Goal: Manage account settings

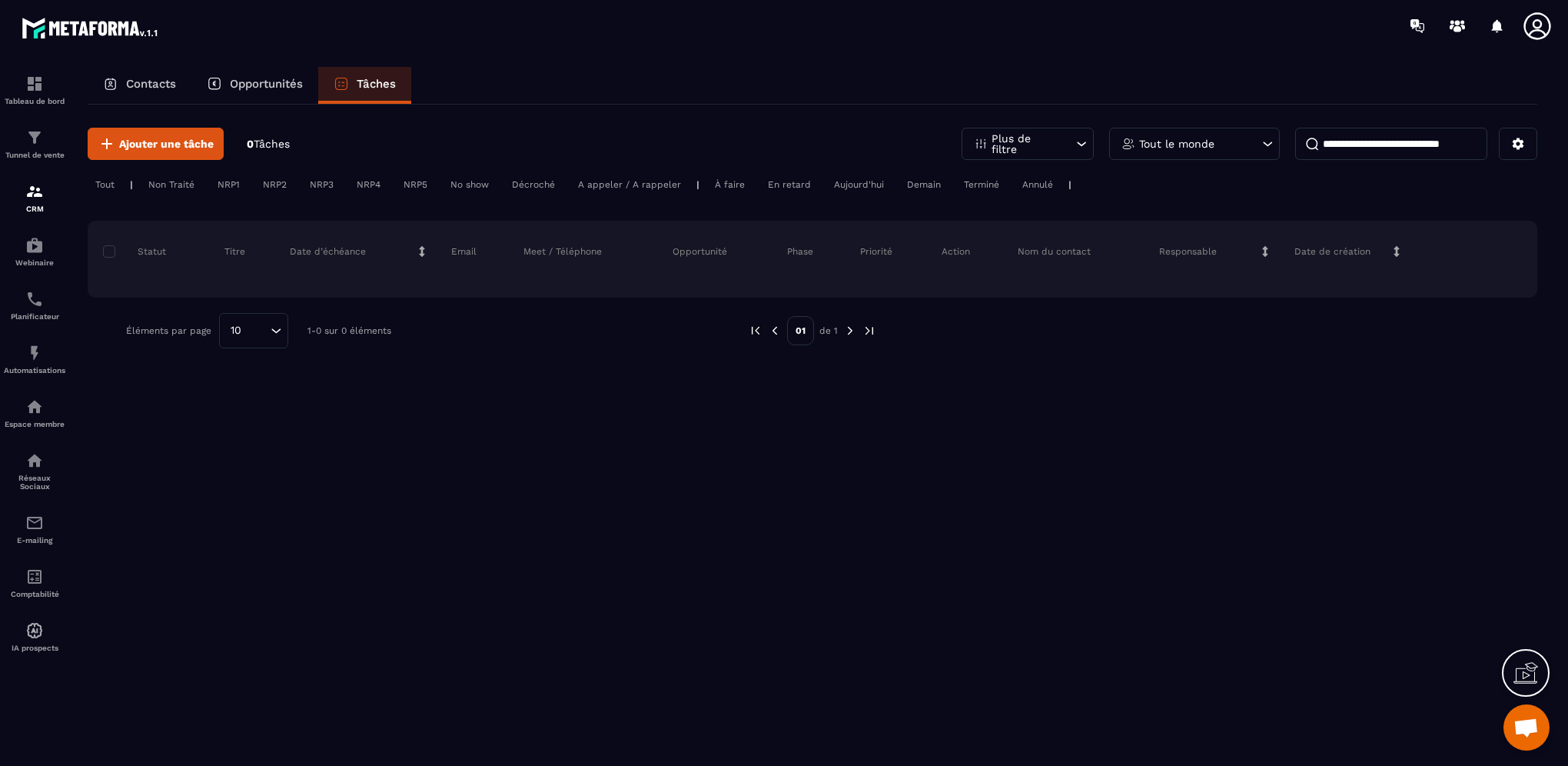
scroll to position [599, 0]
click at [234, 72] on div "Opportunités" at bounding box center [254, 85] width 127 height 37
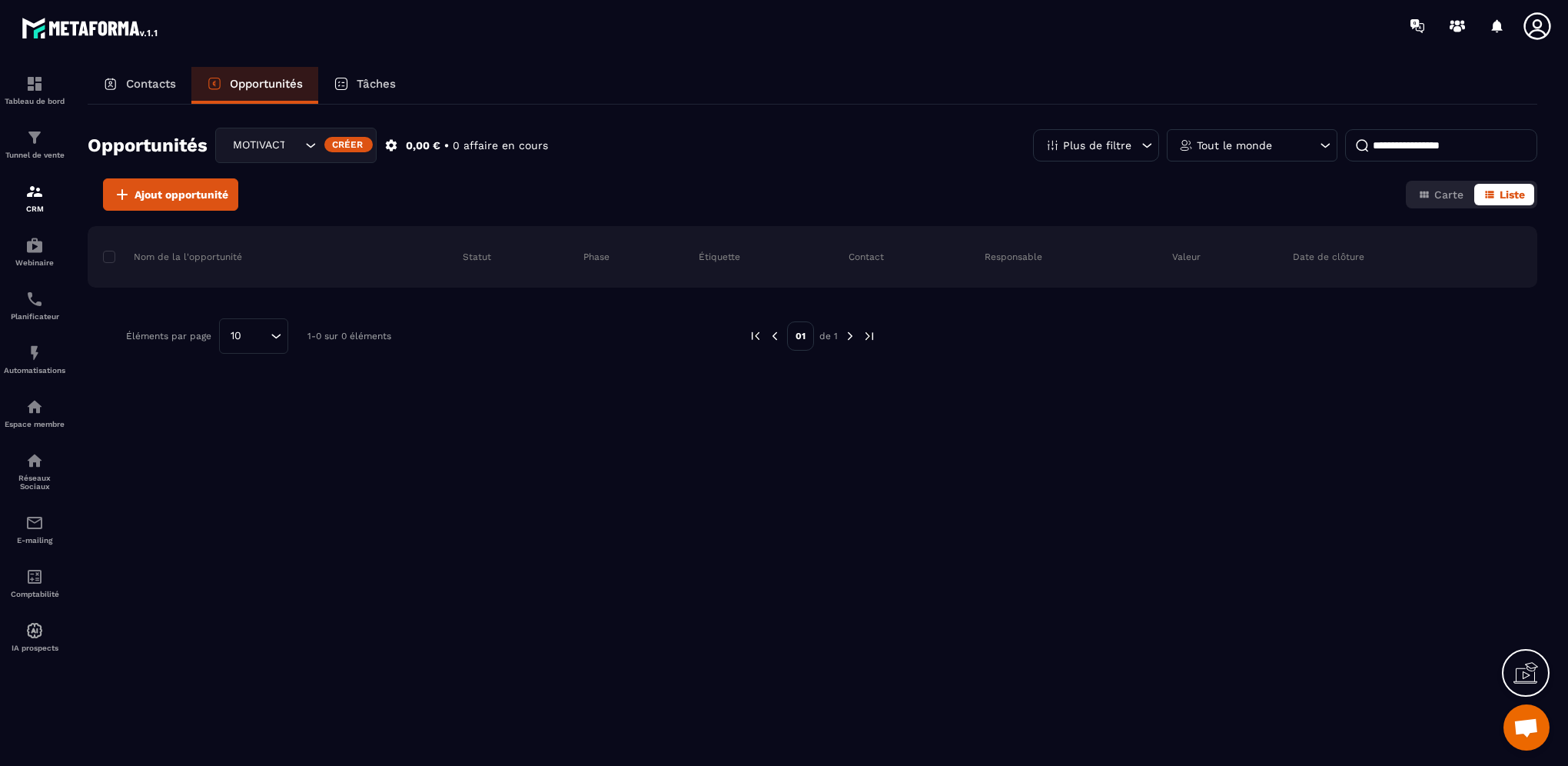
click at [124, 85] on div "Contacts" at bounding box center [139, 85] width 103 height 37
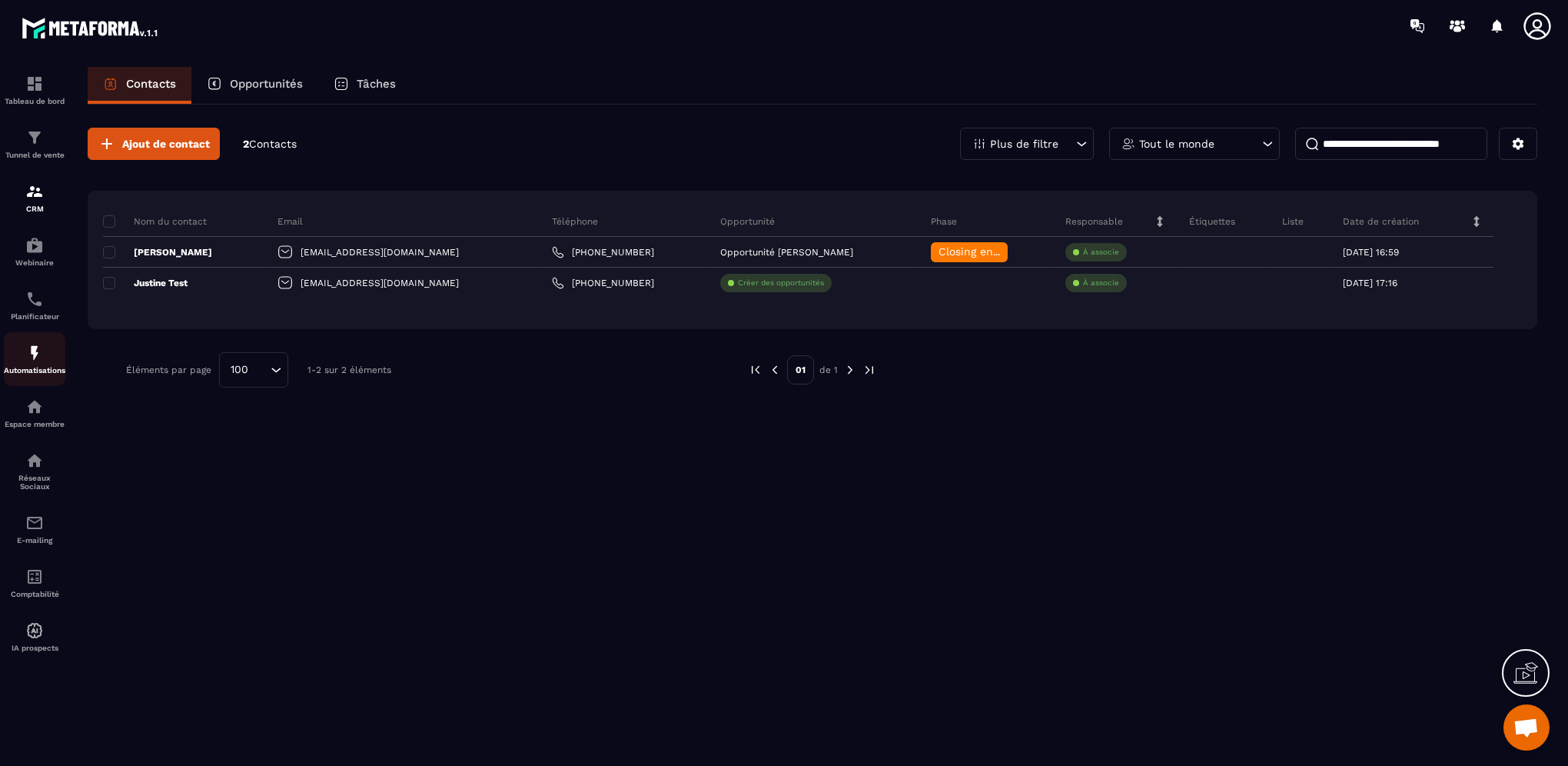
click at [44, 368] on div "Automatisations" at bounding box center [35, 359] width 62 height 31
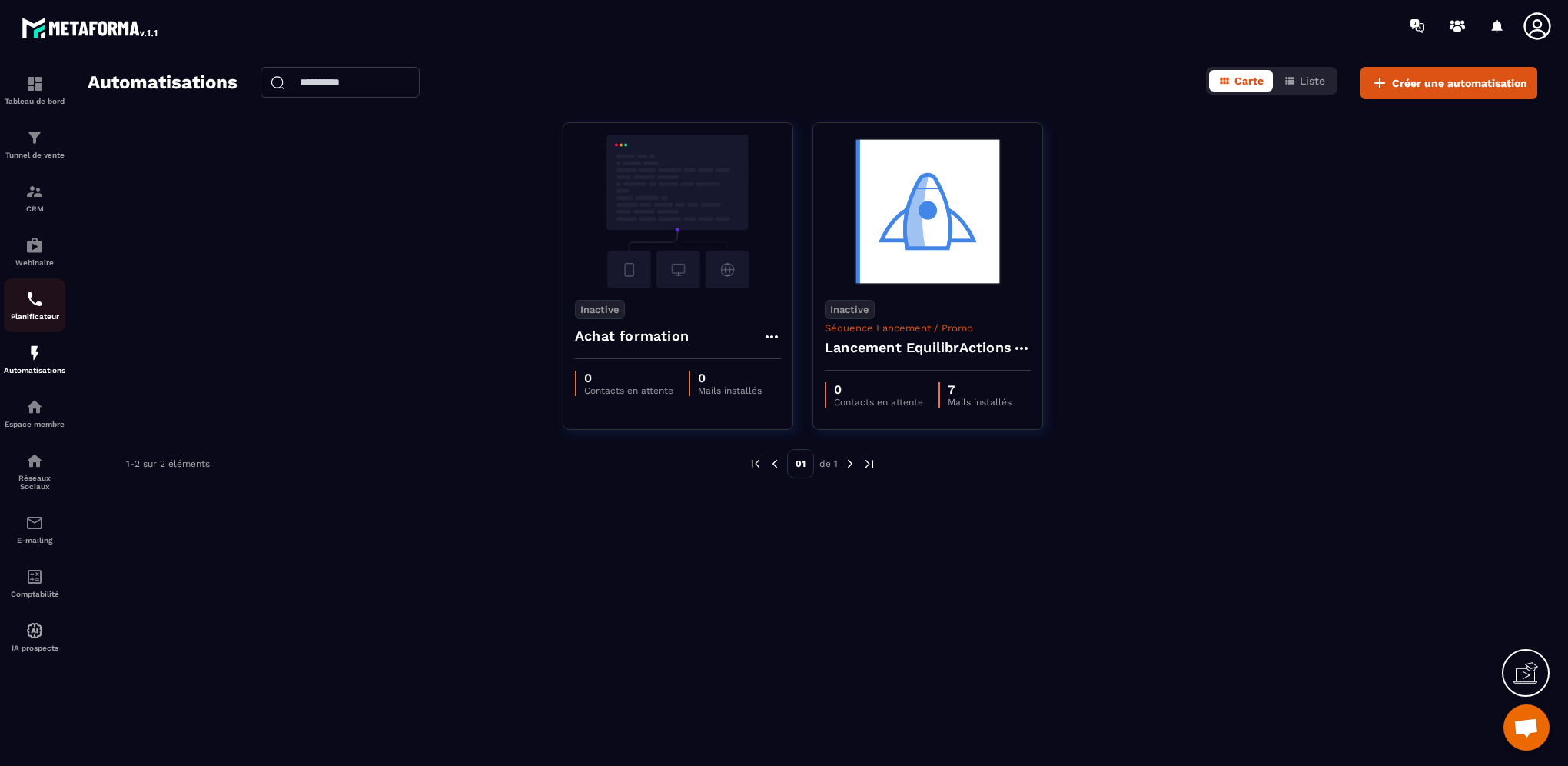
click at [18, 313] on div "Planificateur" at bounding box center [35, 306] width 62 height 31
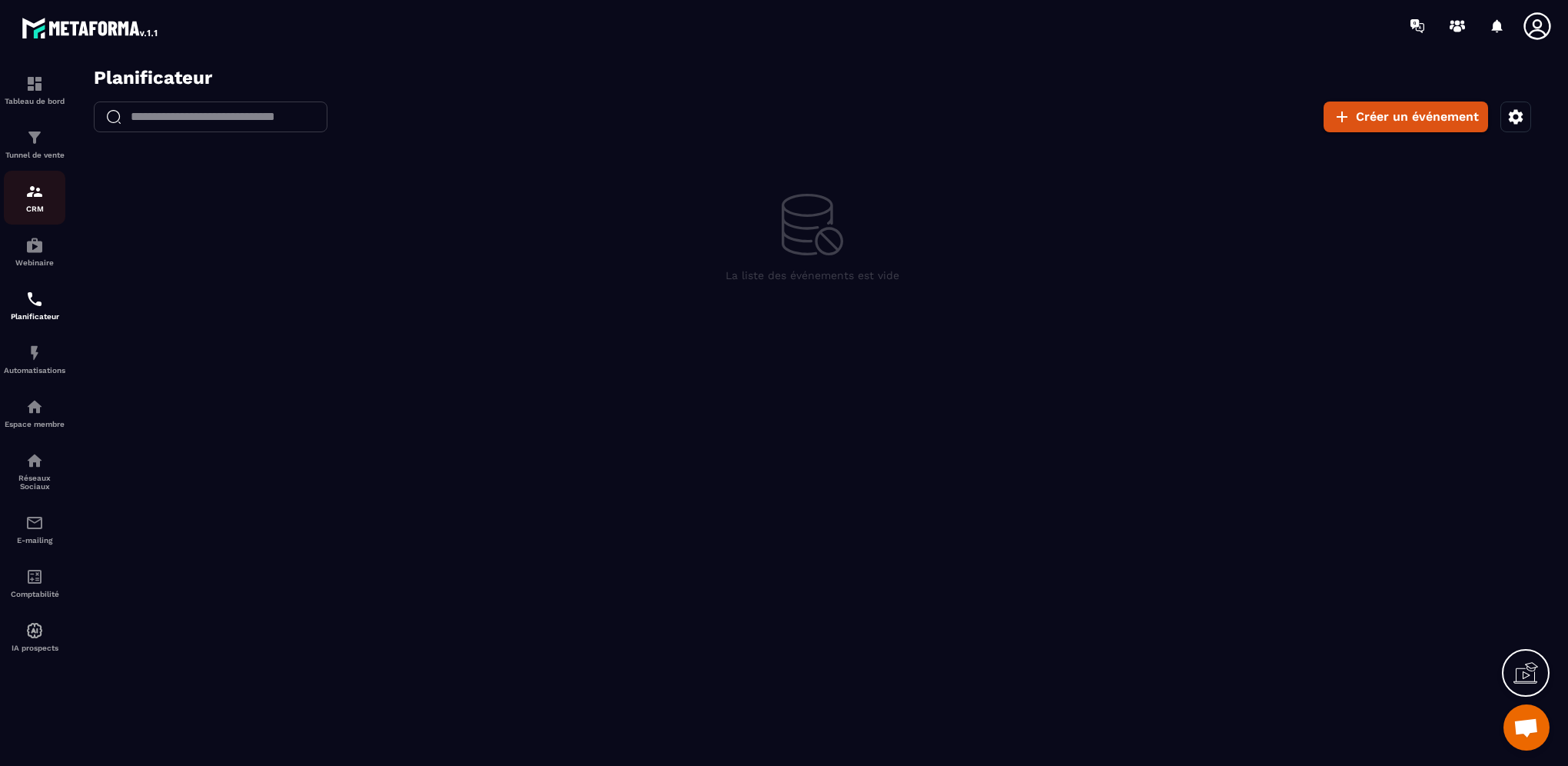
click at [25, 193] on img at bounding box center [34, 191] width 18 height 18
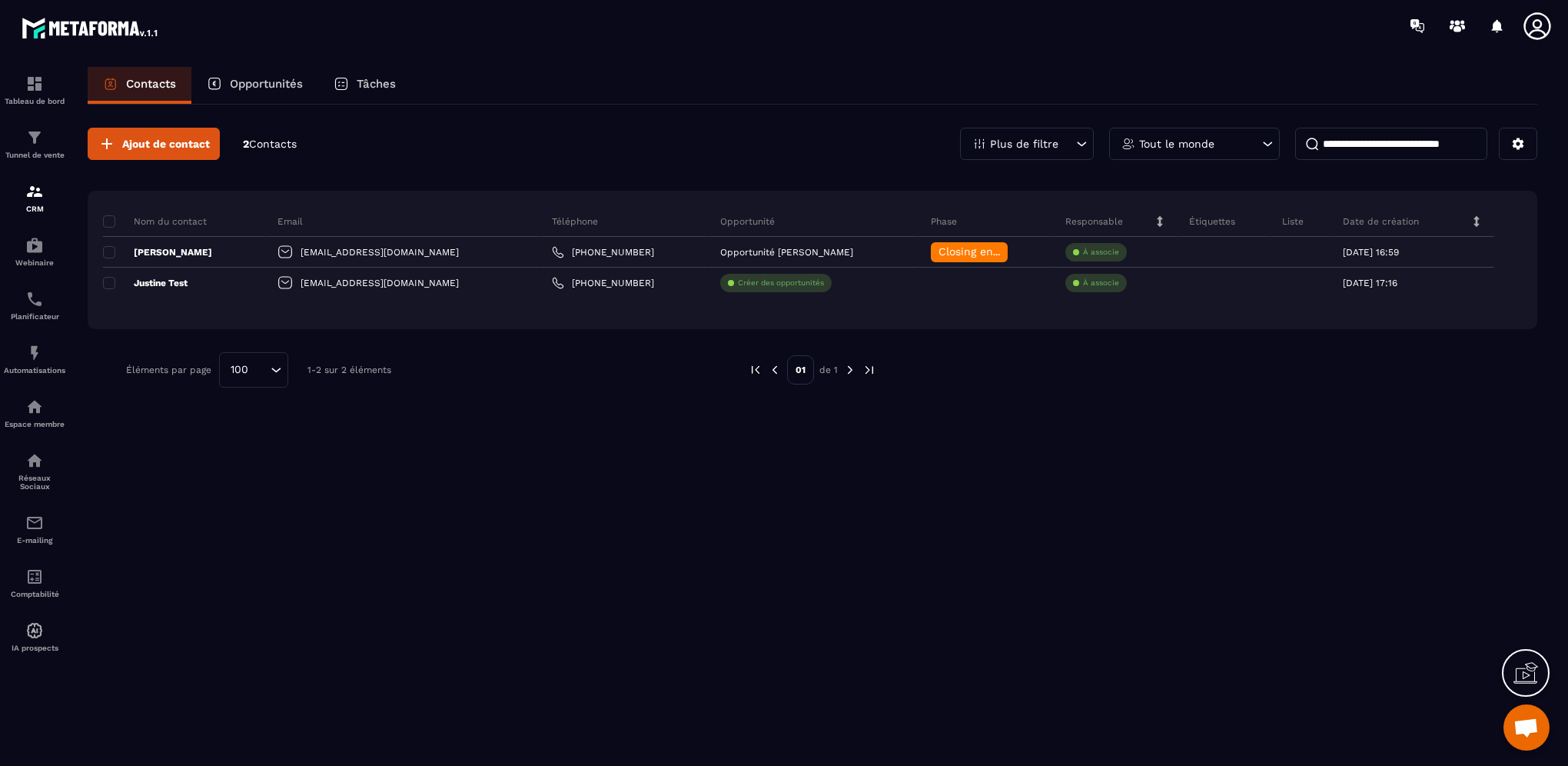
click at [276, 80] on p "Opportunités" at bounding box center [267, 83] width 73 height 14
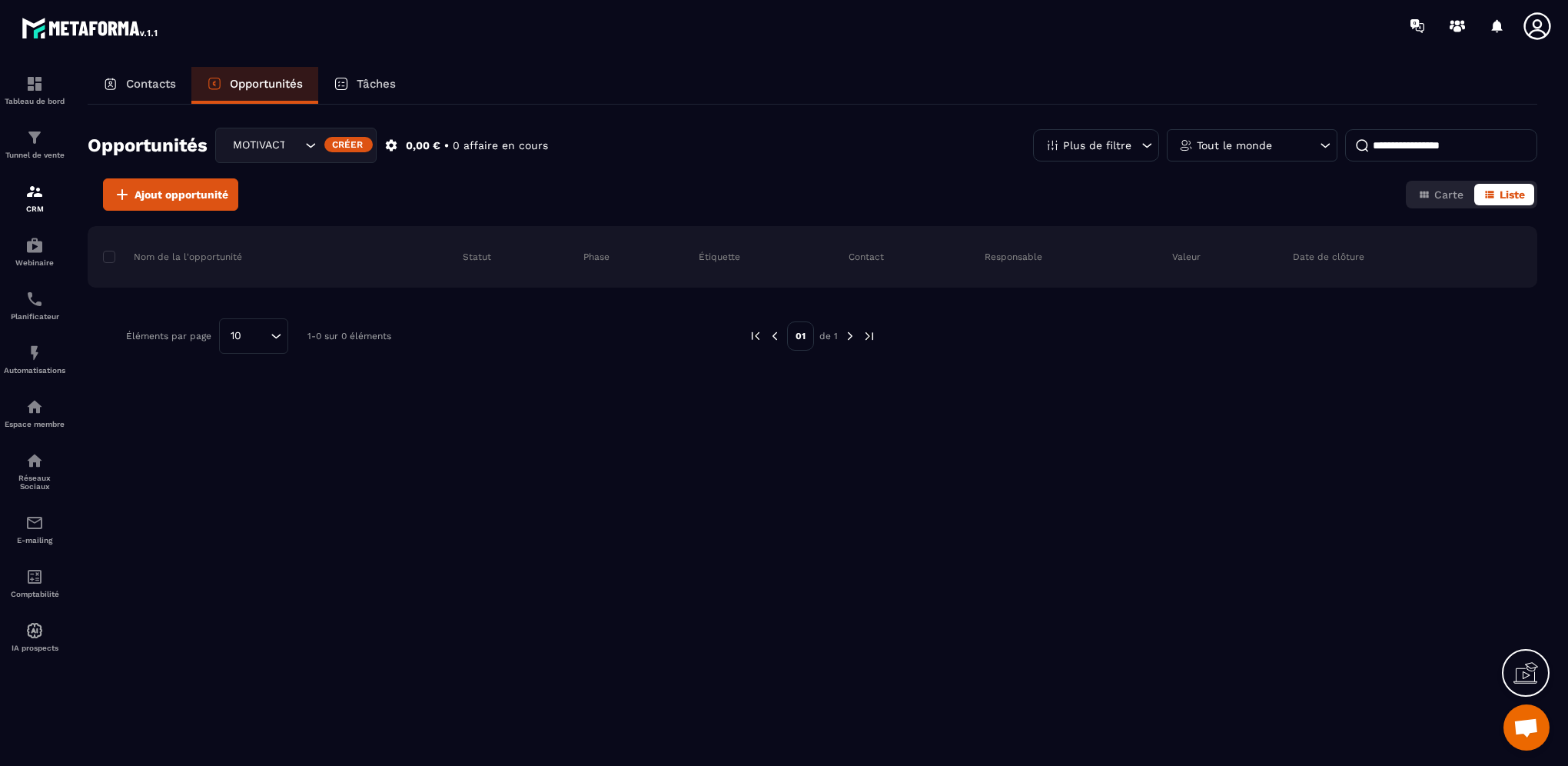
click at [1533, 26] on icon at bounding box center [1536, 26] width 27 height 27
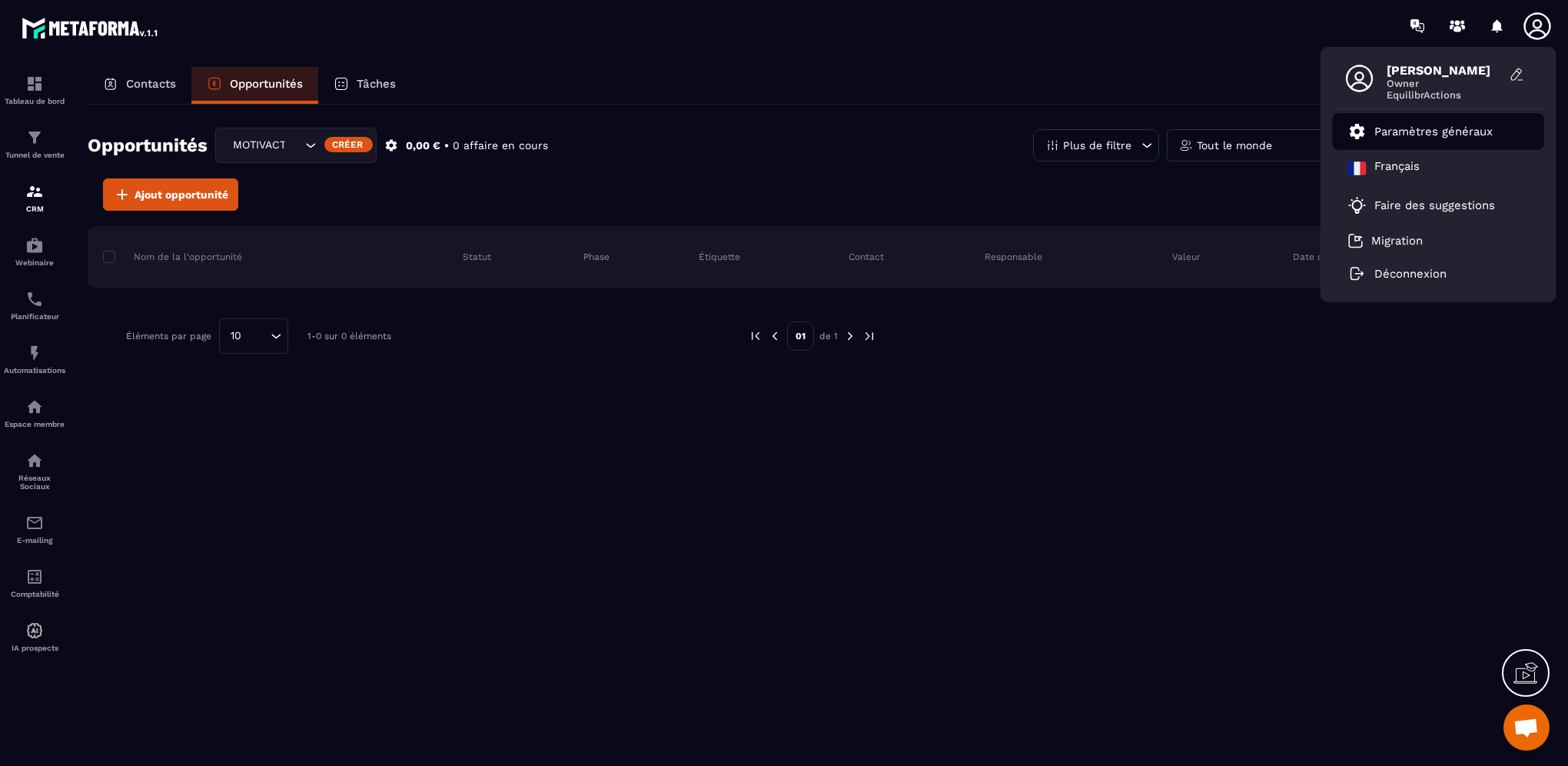
click at [1422, 130] on p "Paramètres généraux" at bounding box center [1433, 132] width 118 height 14
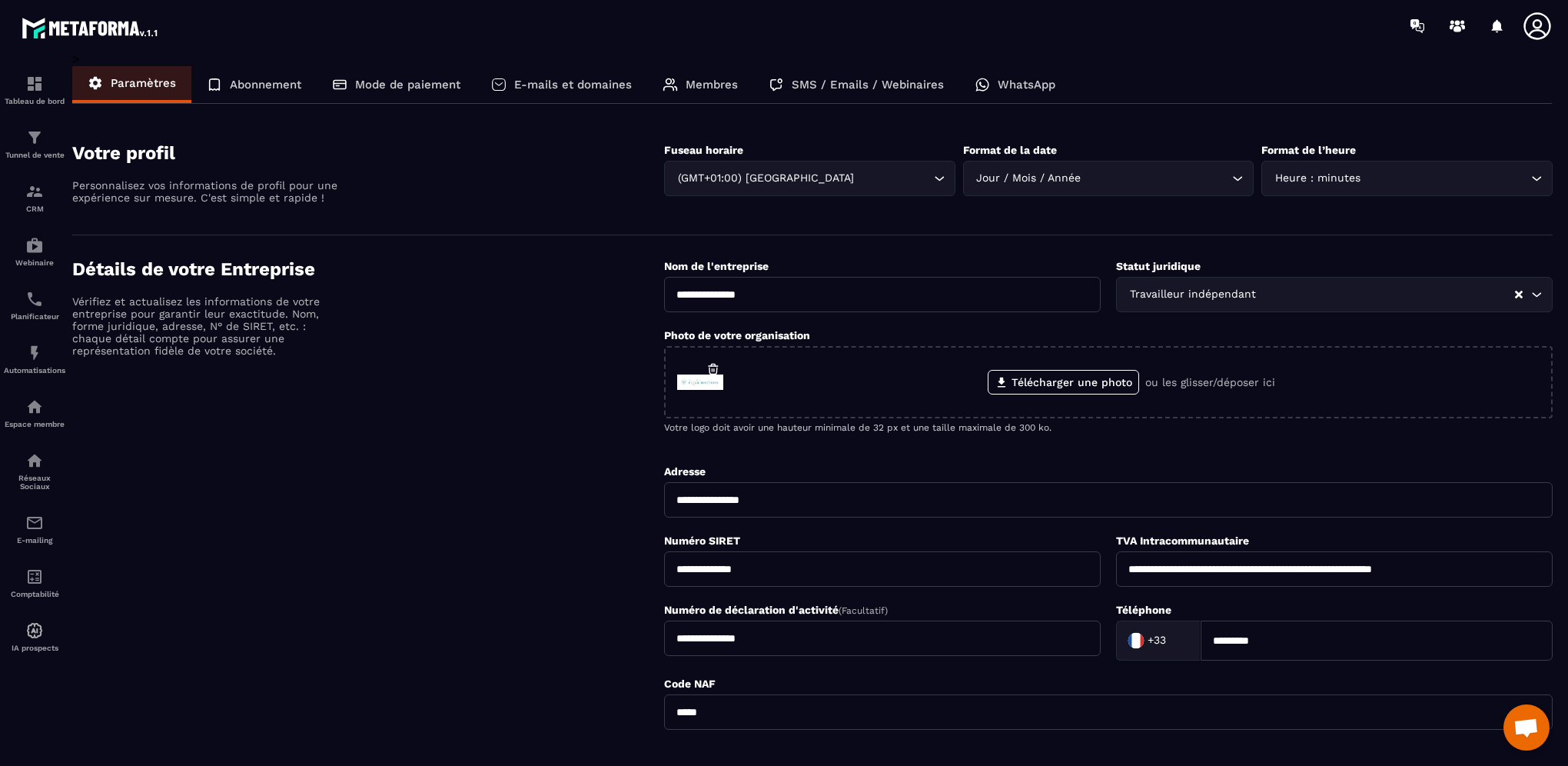
click at [269, 84] on p "Abonnement" at bounding box center [266, 84] width 72 height 14
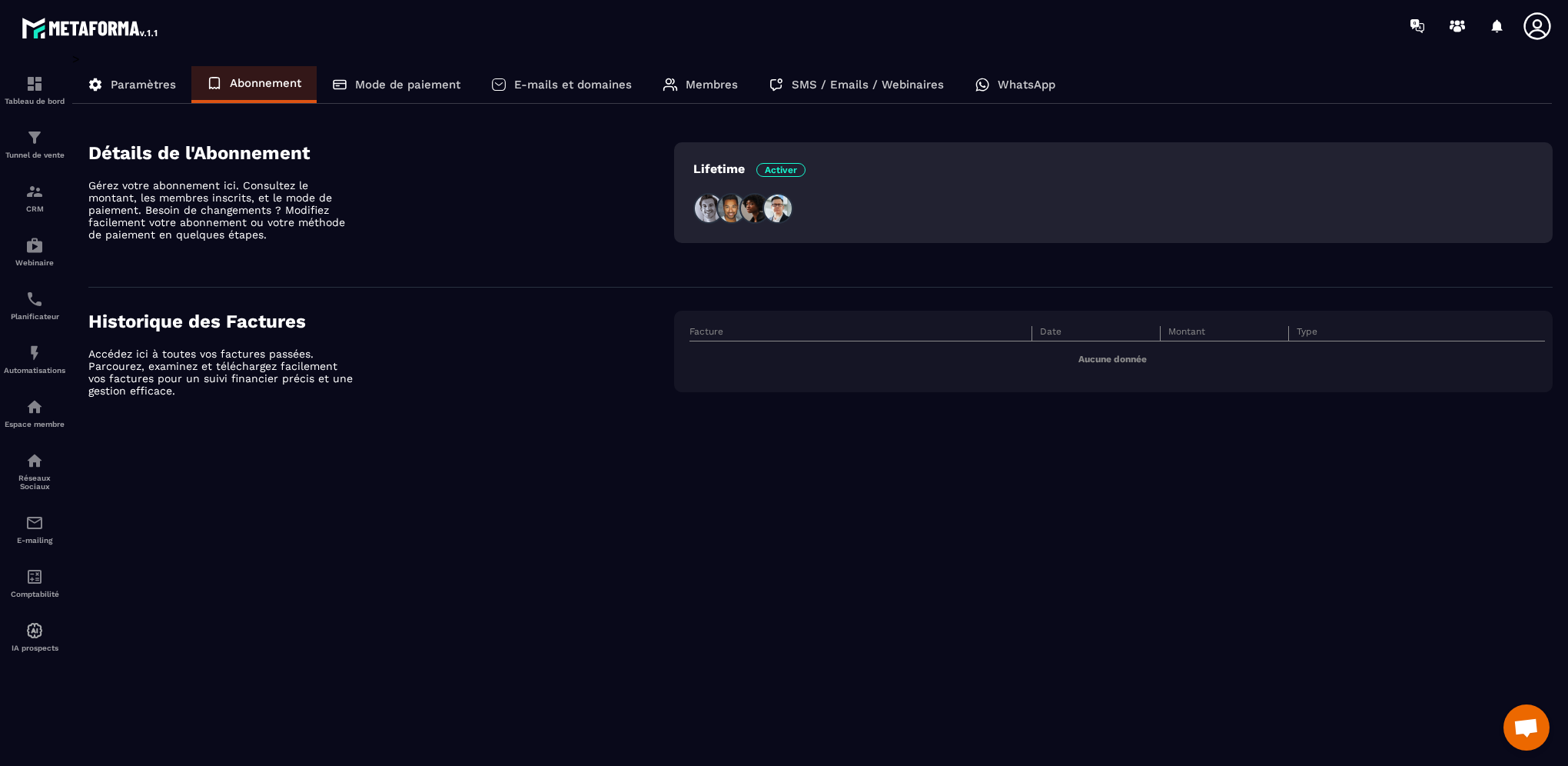
click at [402, 85] on p "Mode de paiement" at bounding box center [407, 84] width 105 height 14
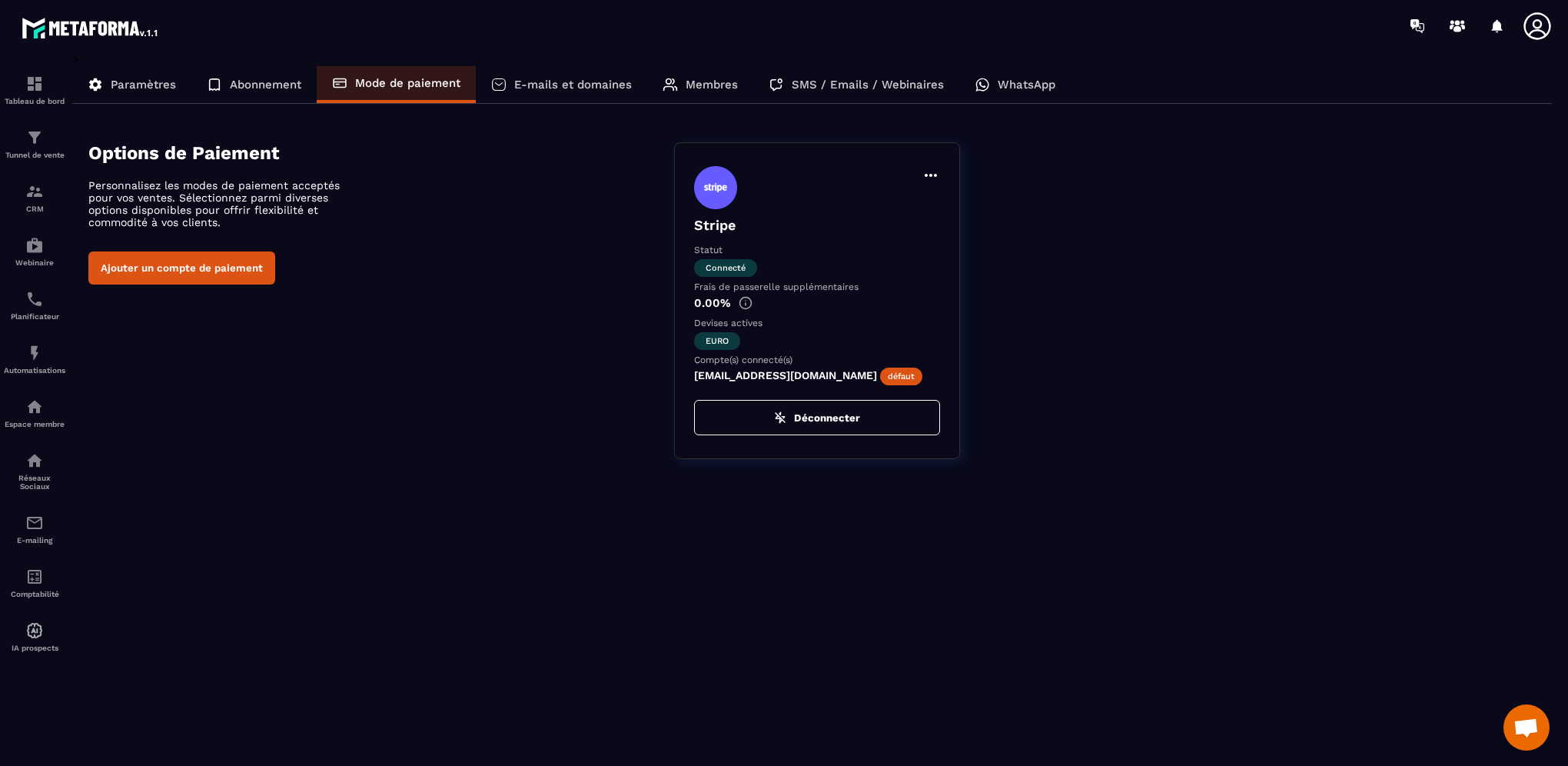
click at [580, 80] on p "E-mails et domaines" at bounding box center [573, 84] width 118 height 14
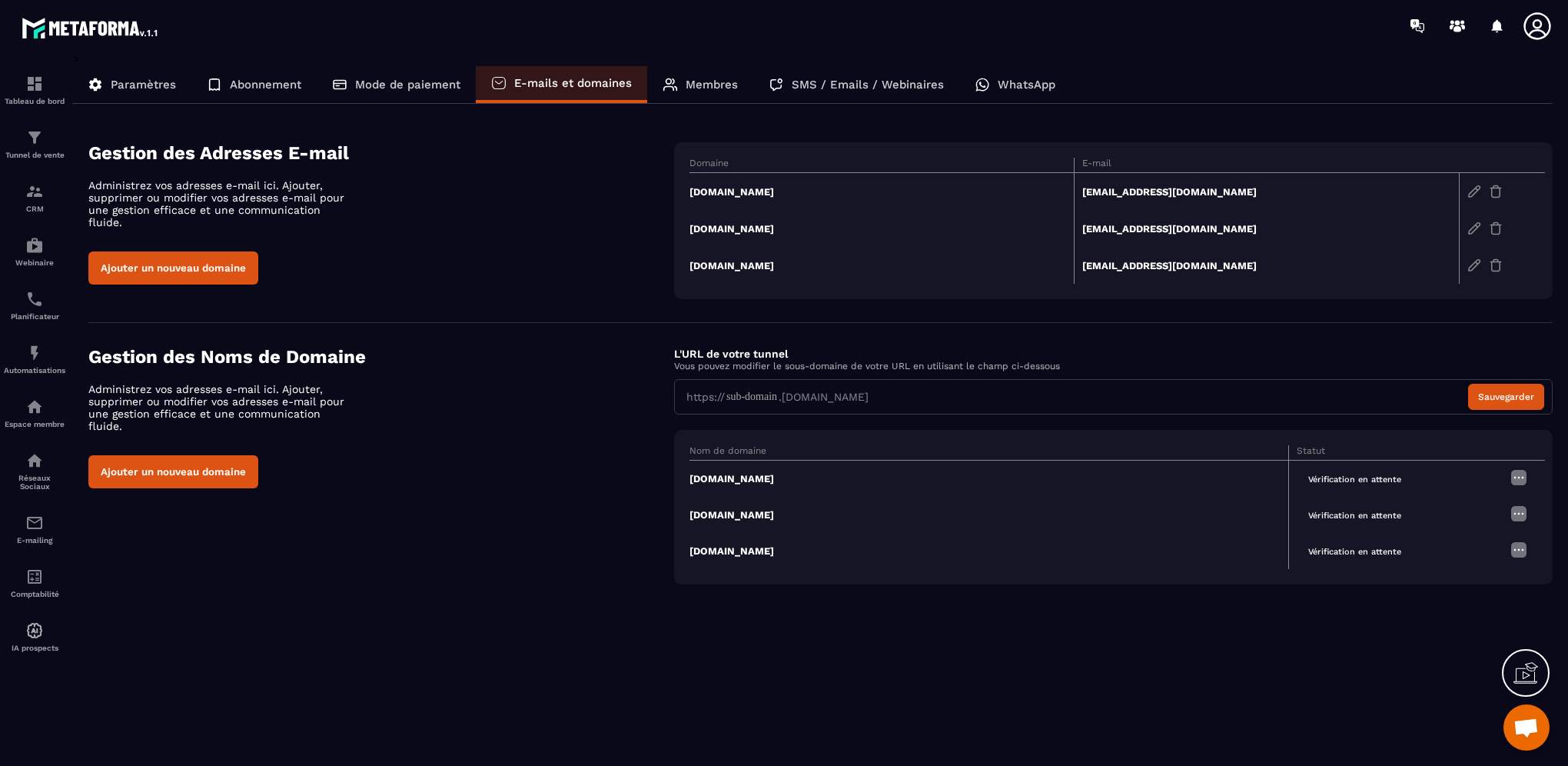
click at [1057, 88] on div "WhatsApp" at bounding box center [1014, 84] width 111 height 37
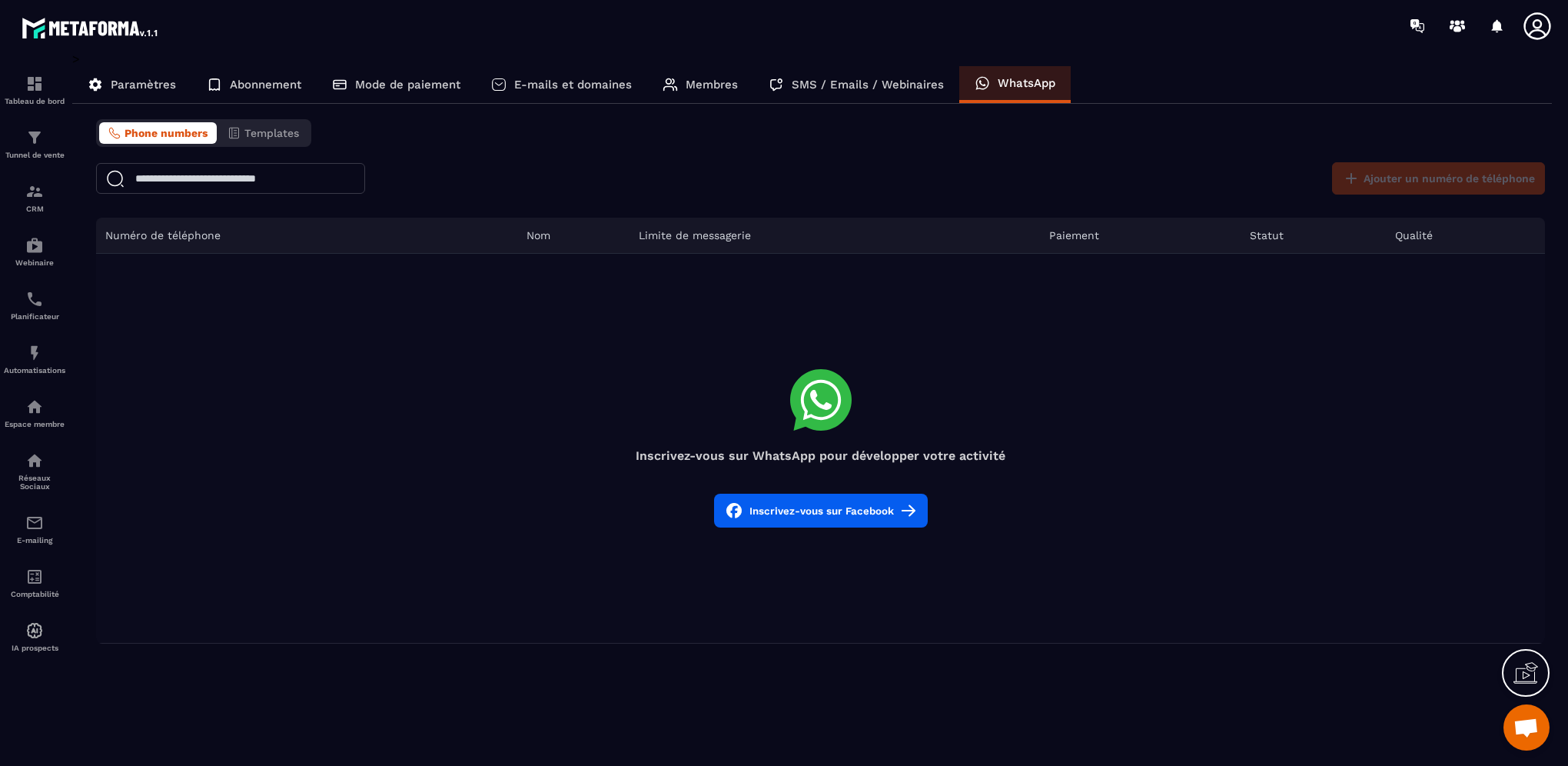
scroll to position [599, 0]
